Goal: Task Accomplishment & Management: Manage account settings

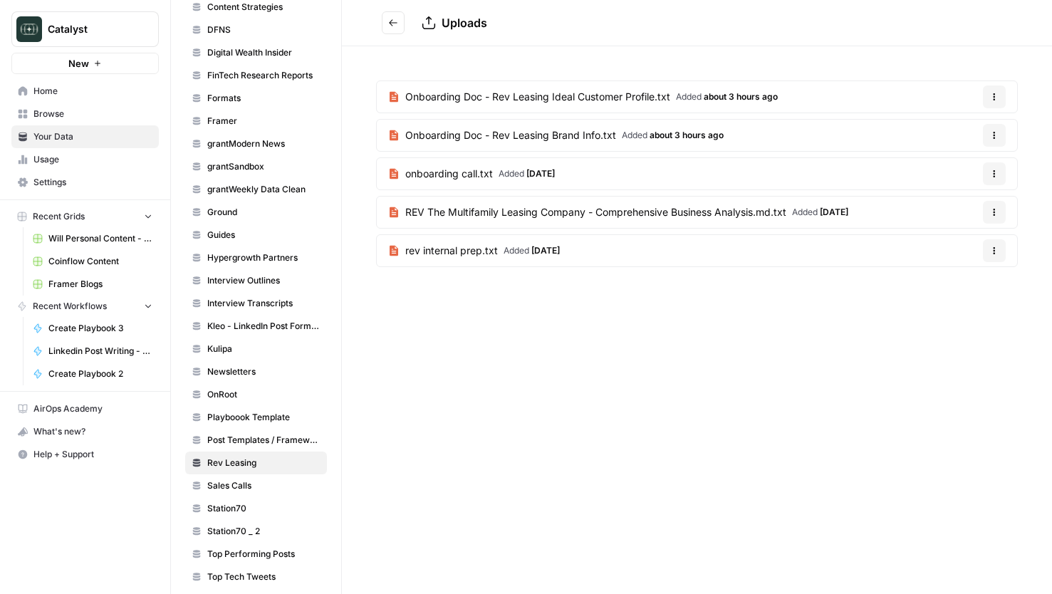
scroll to position [489, 0]
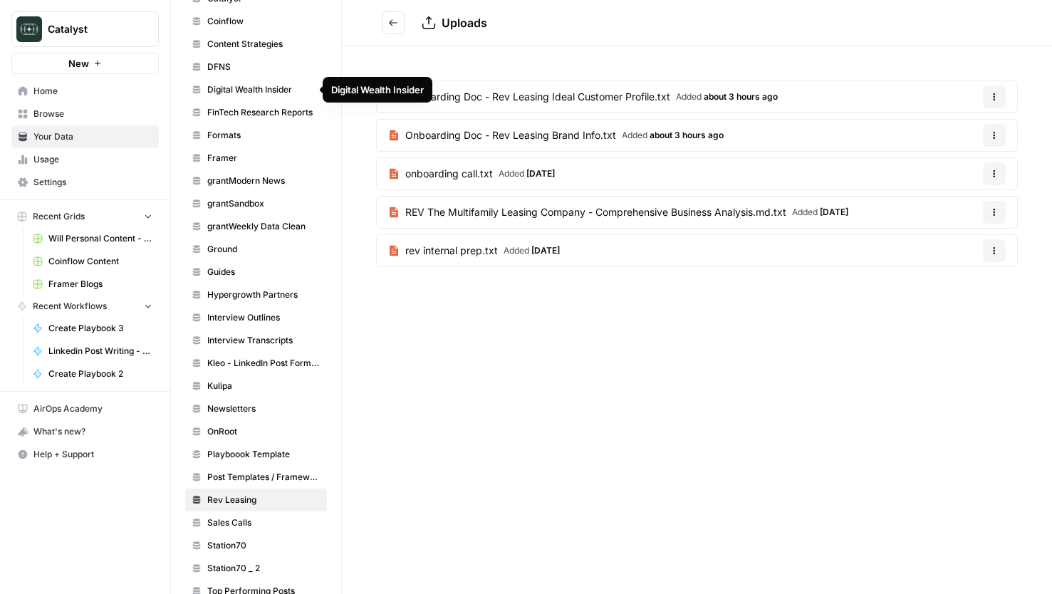
click at [244, 87] on span "Digital Wealth Insider" at bounding box center [263, 89] width 113 height 13
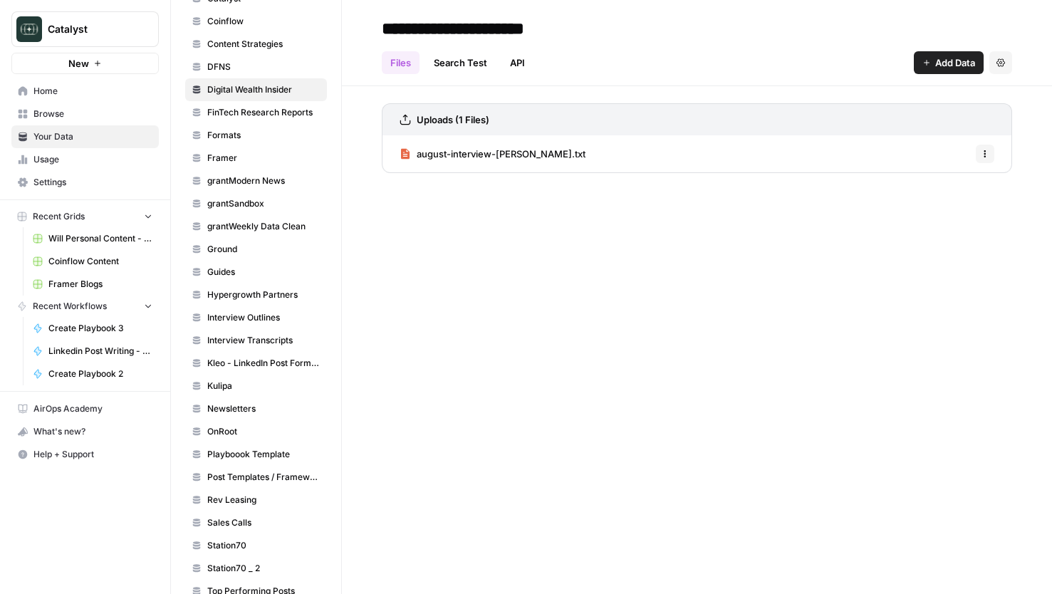
click at [952, 67] on span "Add Data" at bounding box center [955, 63] width 40 height 14
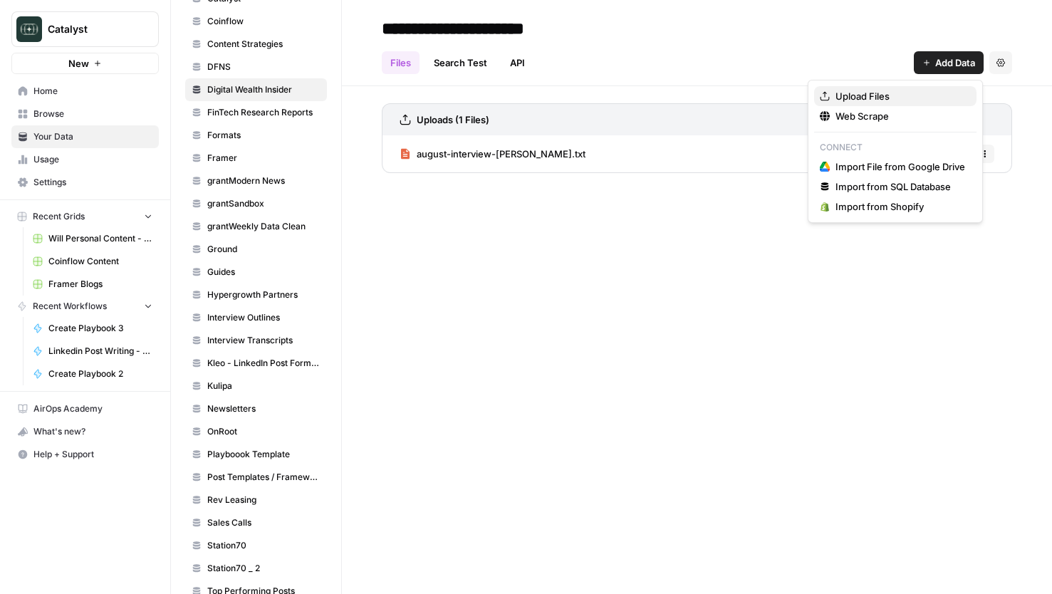
click at [872, 96] on span "Upload Files" at bounding box center [901, 96] width 130 height 14
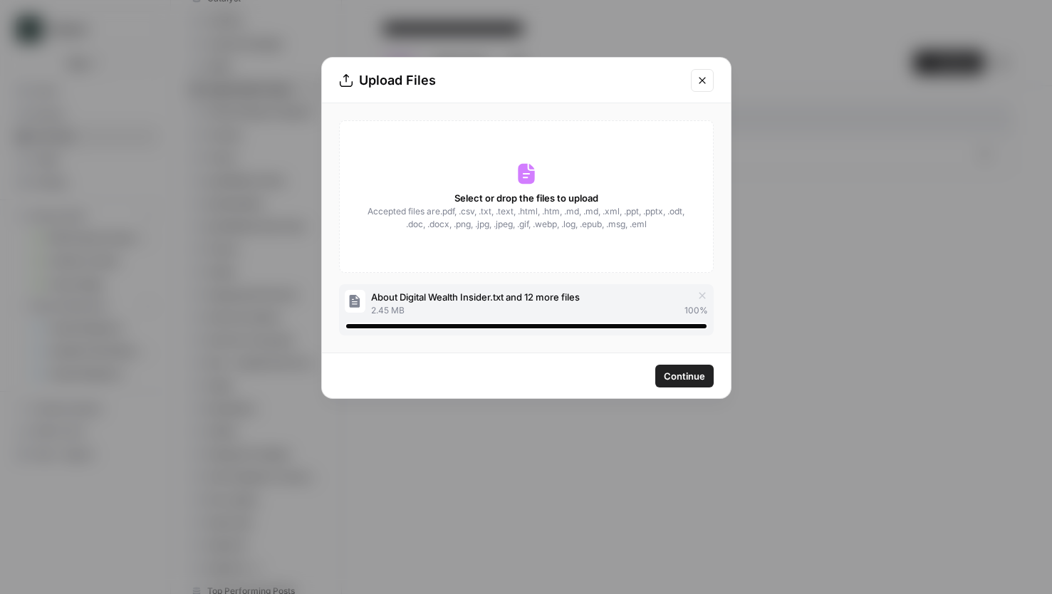
click at [681, 380] on span "Continue" at bounding box center [684, 376] width 41 height 14
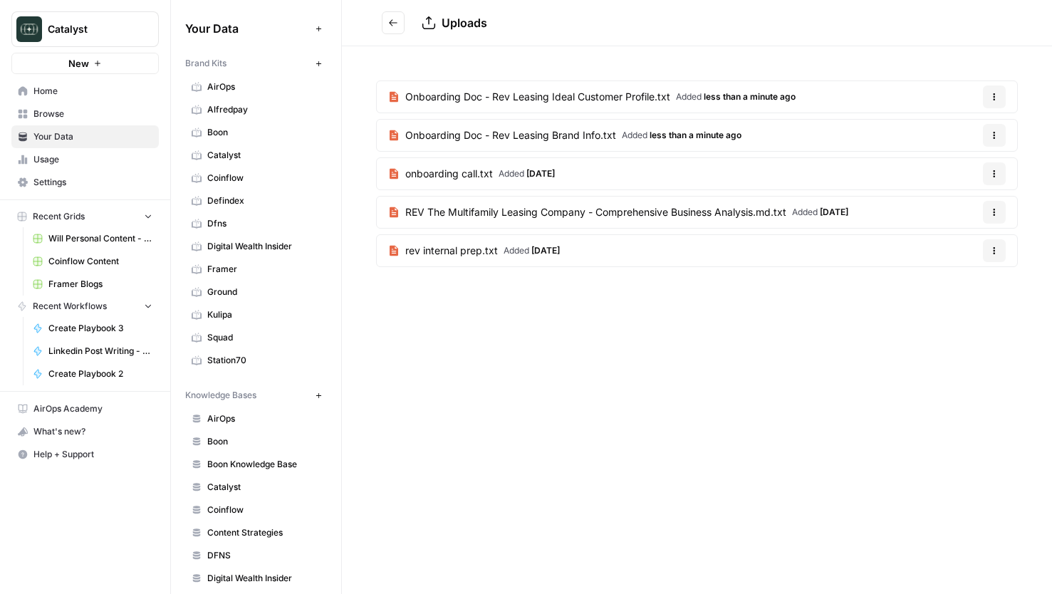
scroll to position [560, 0]
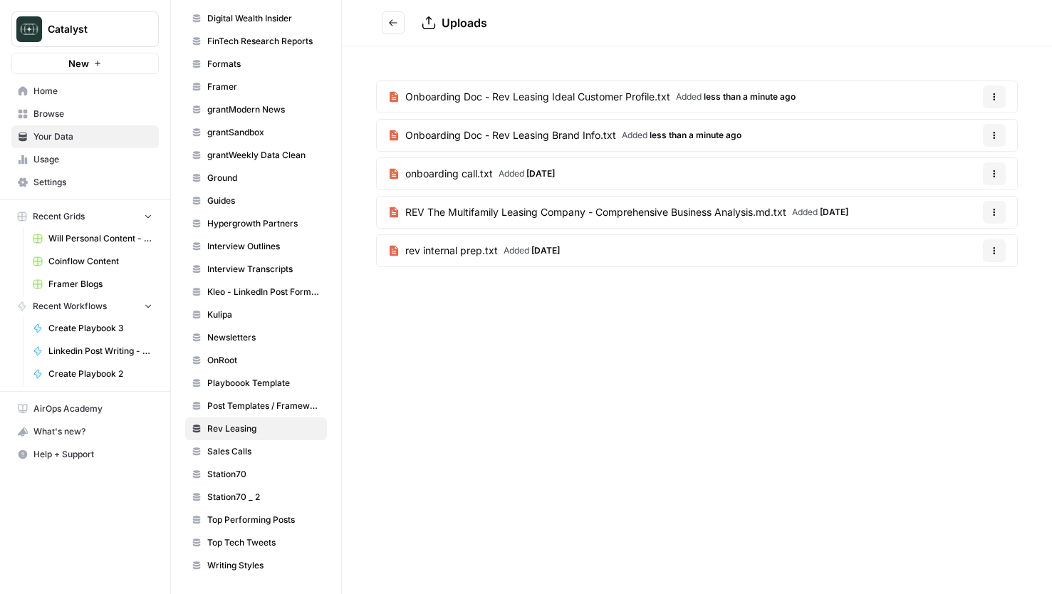
click at [757, 350] on div "Uploads Onboarding Doc - Rev Leasing Ideal Customer Profile.txt Added less than…" at bounding box center [697, 297] width 710 height 594
click at [386, 16] on button "Go back" at bounding box center [393, 22] width 23 height 23
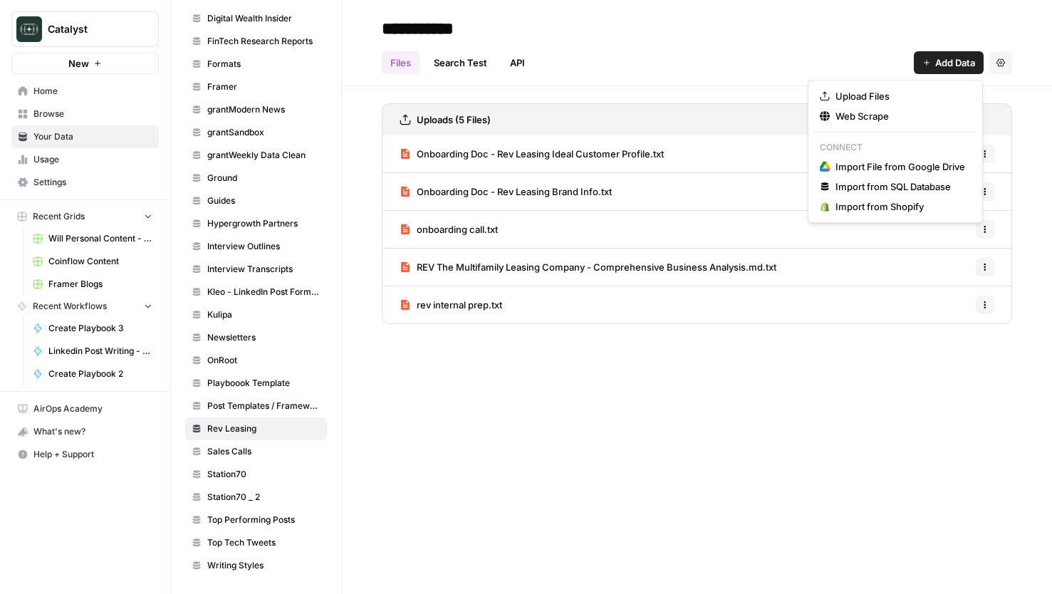
click at [945, 68] on span "Add Data" at bounding box center [955, 63] width 40 height 14
click at [866, 96] on span "Upload Files" at bounding box center [901, 96] width 130 height 14
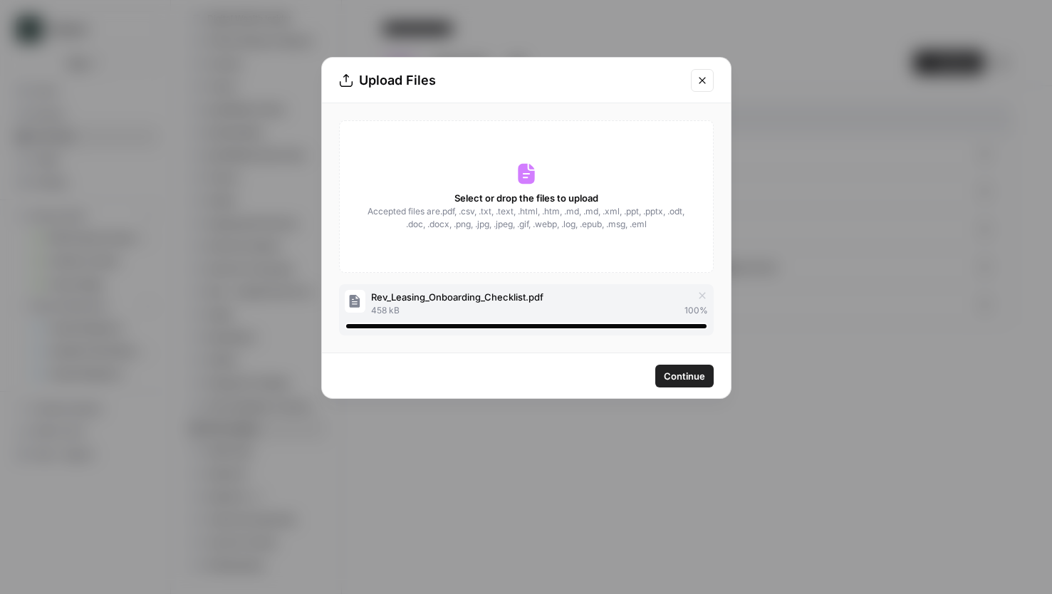
click at [679, 380] on span "Continue" at bounding box center [684, 376] width 41 height 14
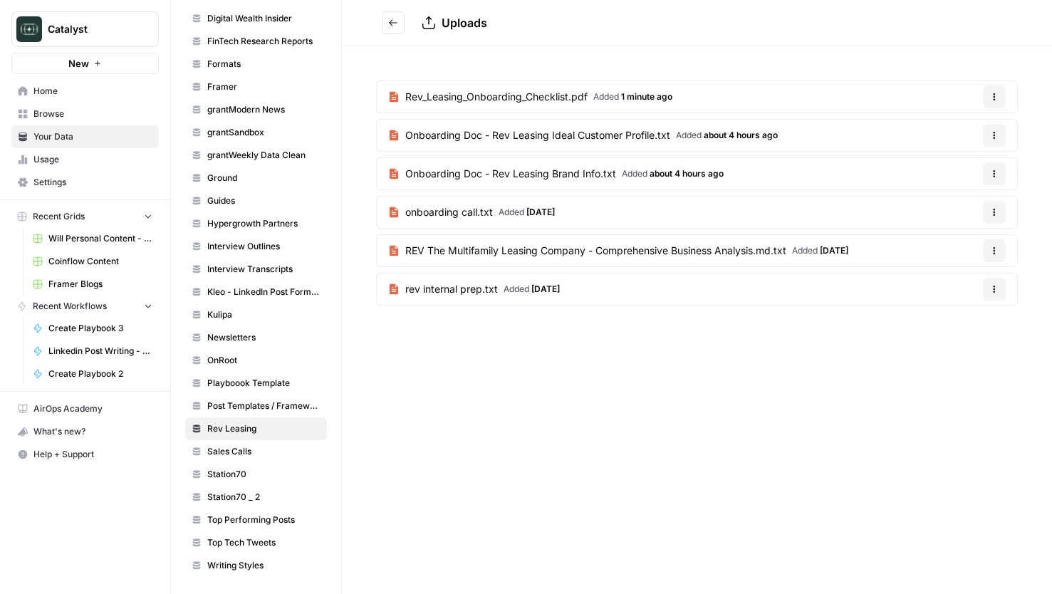
click at [388, 20] on icon "Go back" at bounding box center [393, 23] width 10 height 10
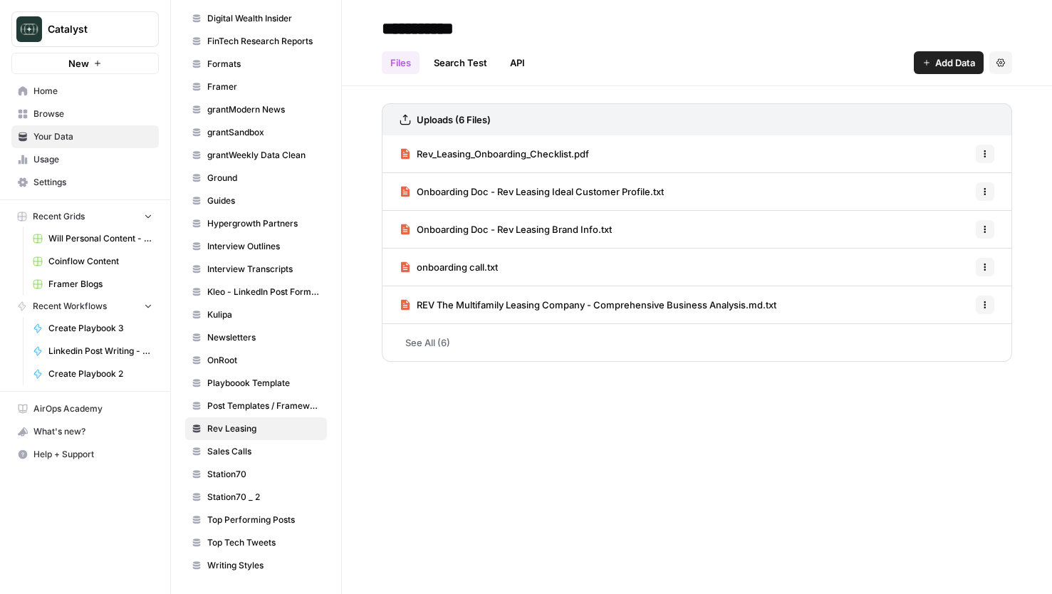
click at [938, 61] on span "Add Data" at bounding box center [955, 63] width 40 height 14
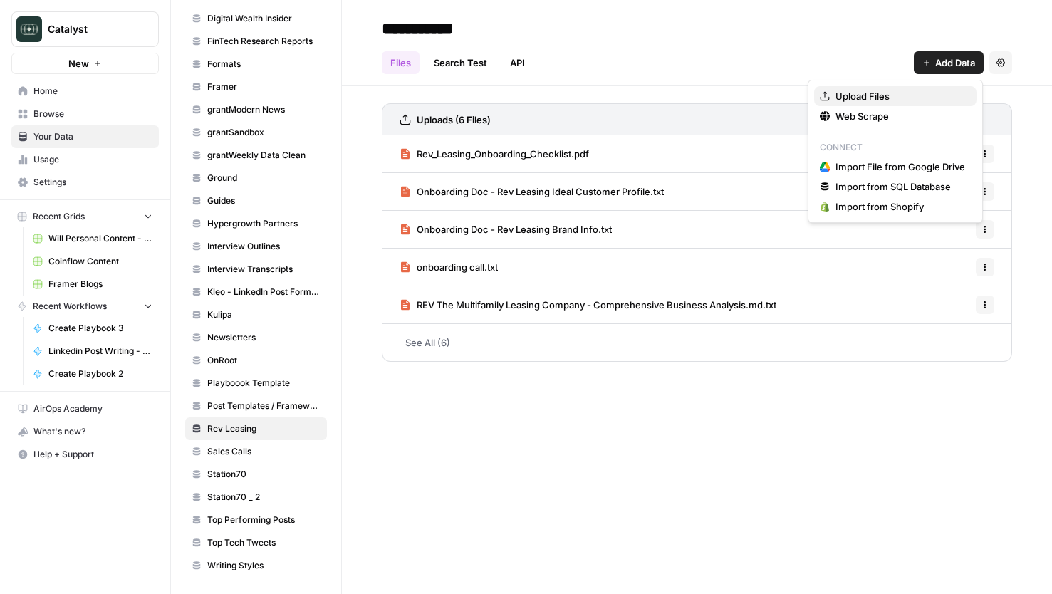
click at [882, 97] on span "Upload Files" at bounding box center [901, 96] width 130 height 14
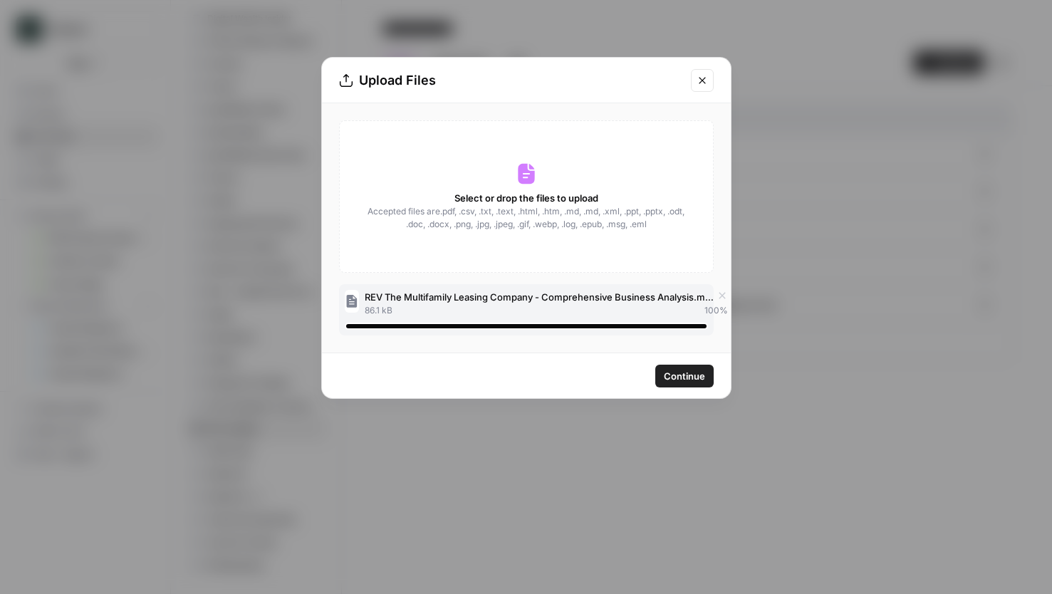
click at [722, 297] on icon "button" at bounding box center [722, 295] width 11 height 11
click at [678, 371] on span "Continue" at bounding box center [684, 376] width 41 height 14
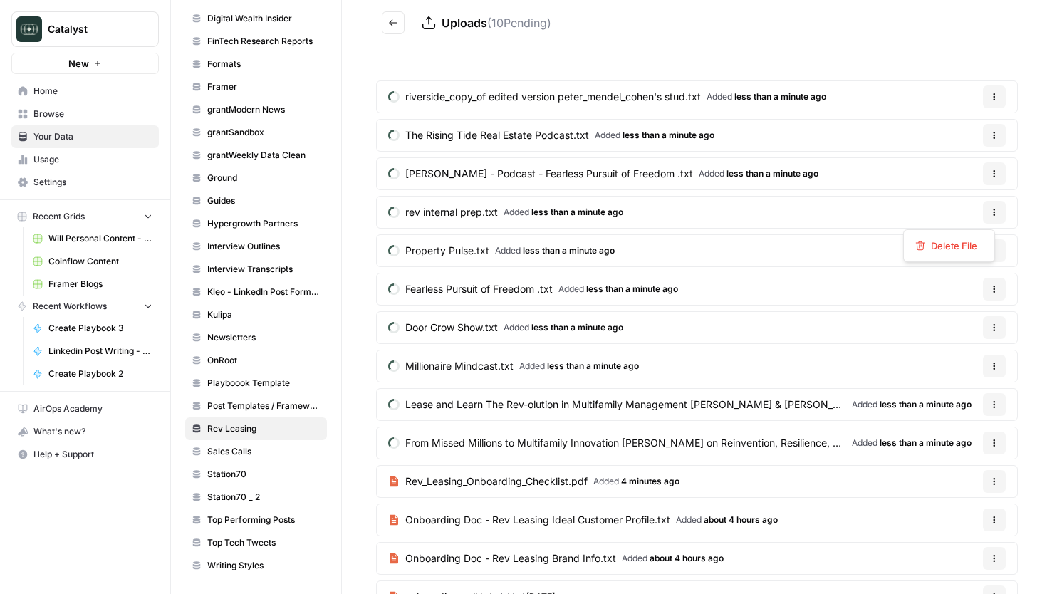
click at [994, 215] on icon "button" at bounding box center [995, 215] width 2 height 2
click at [1004, 28] on header "Uploads ( 10 Pending)" at bounding box center [697, 23] width 710 height 46
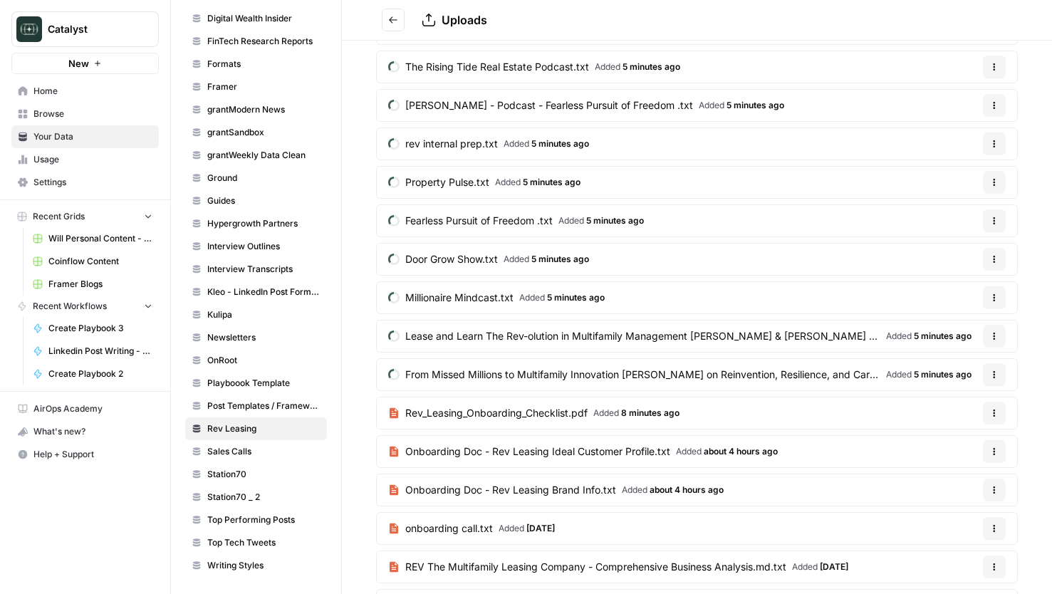
scroll to position [65, 0]
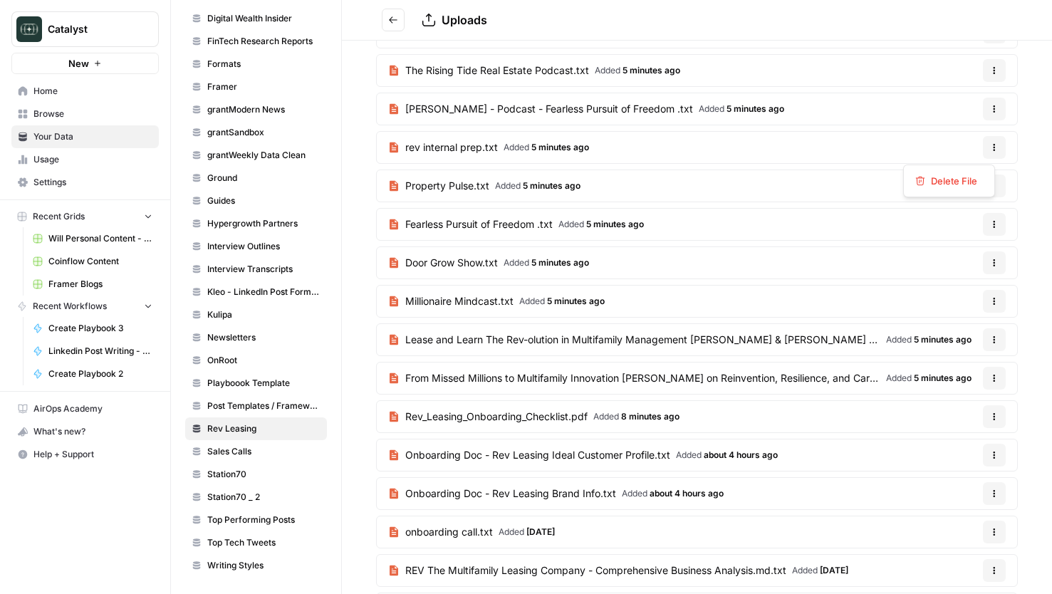
click at [990, 146] on icon "button" at bounding box center [994, 147] width 9 height 9
click at [954, 185] on span "Delete File" at bounding box center [954, 181] width 46 height 14
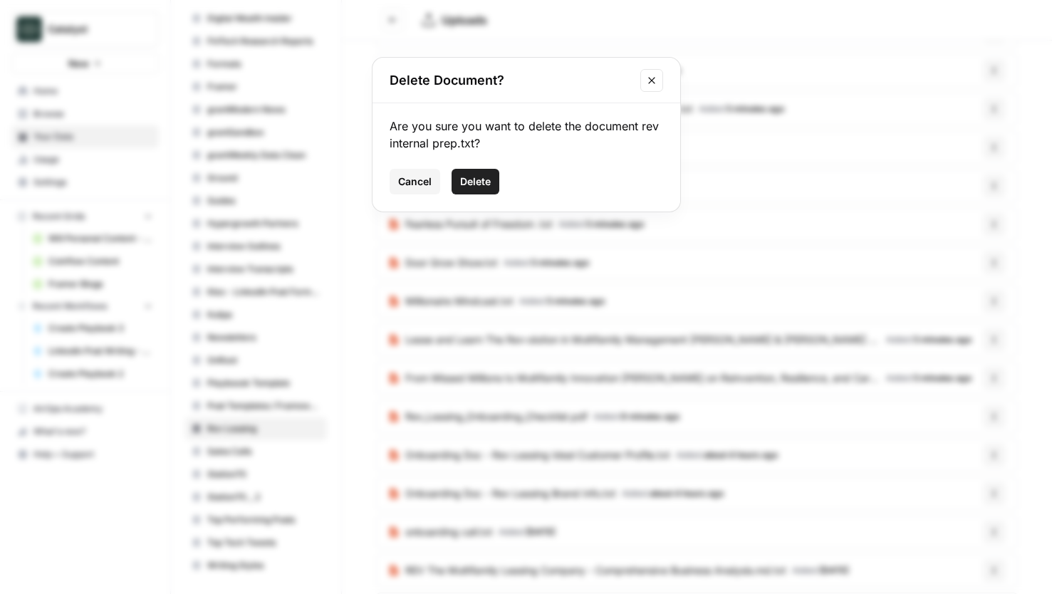
click at [477, 180] on span "Delete" at bounding box center [475, 182] width 31 height 14
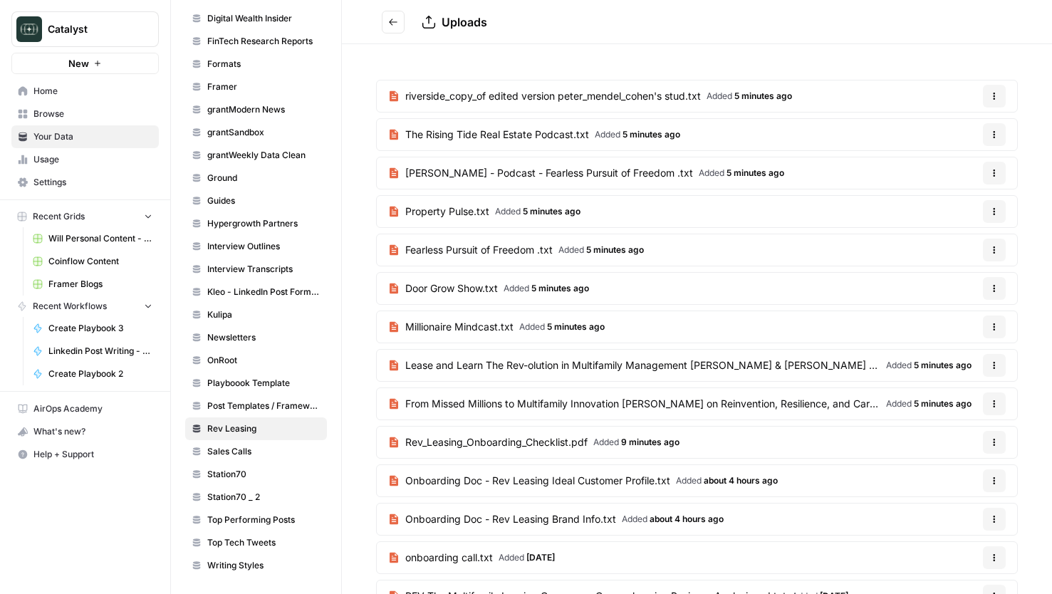
scroll to position [0, 0]
